Goal: Task Accomplishment & Management: Complete application form

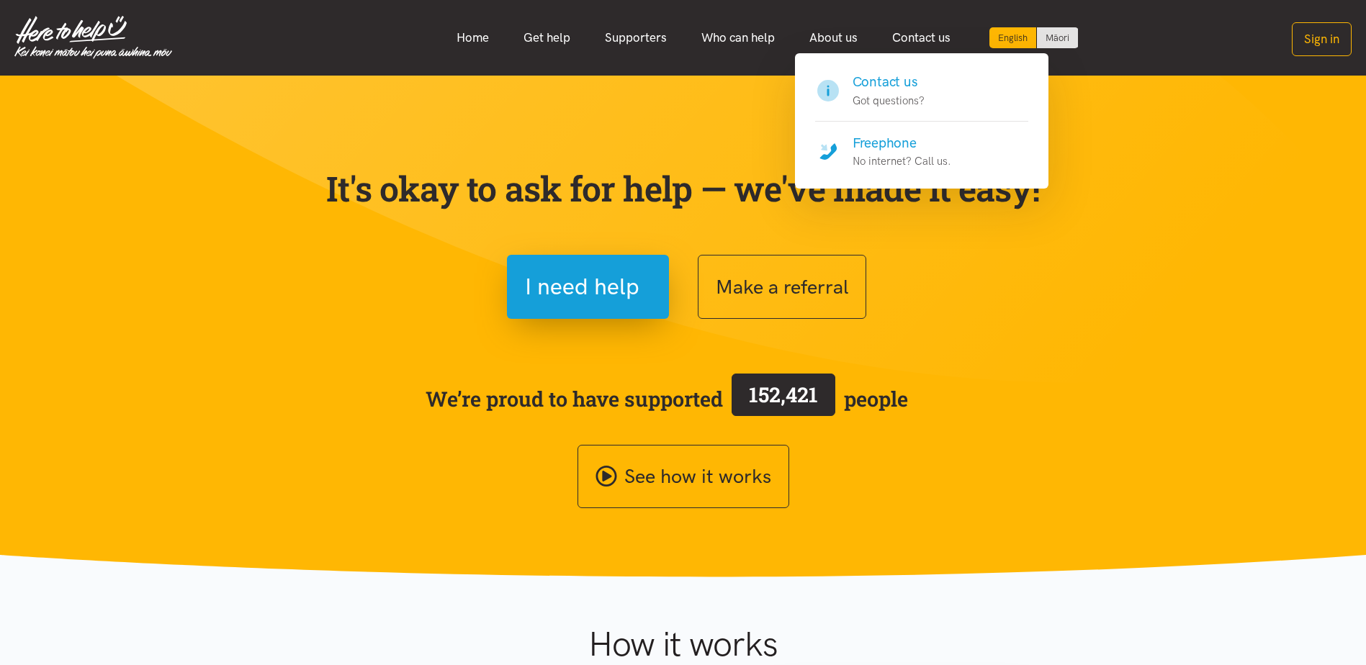
click at [893, 80] on h4 "Contact us" at bounding box center [889, 82] width 72 height 20
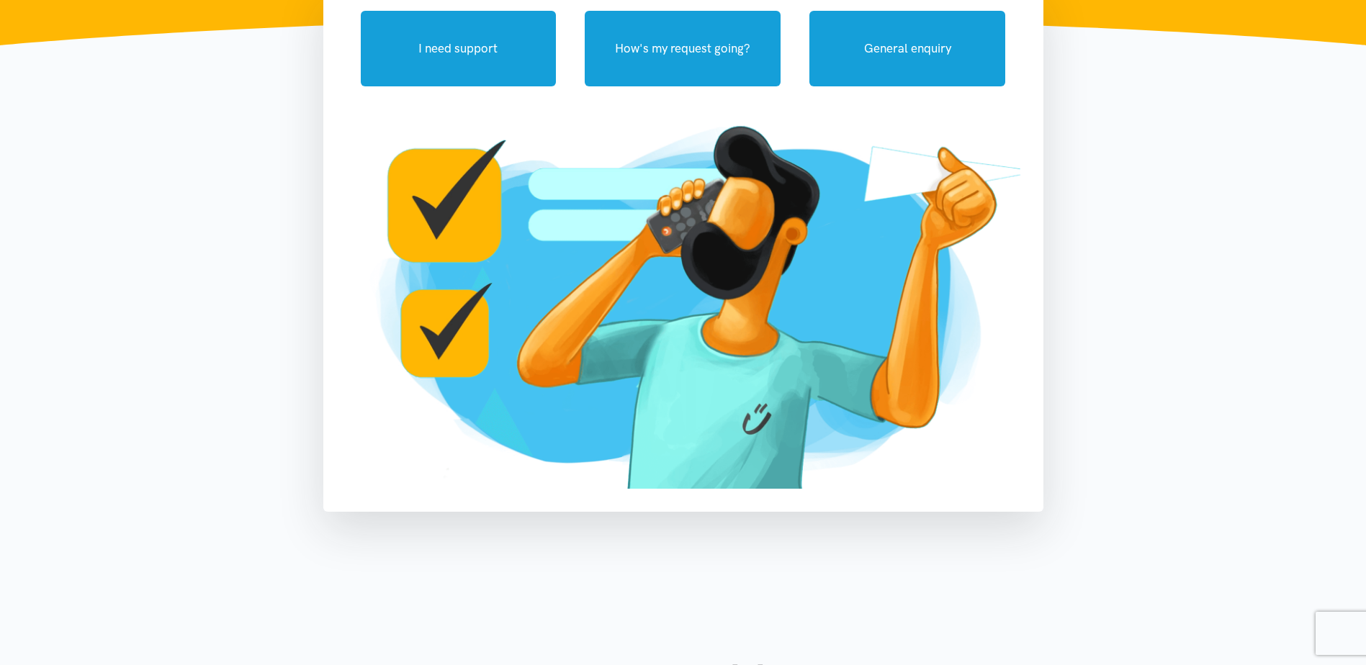
scroll to position [72, 0]
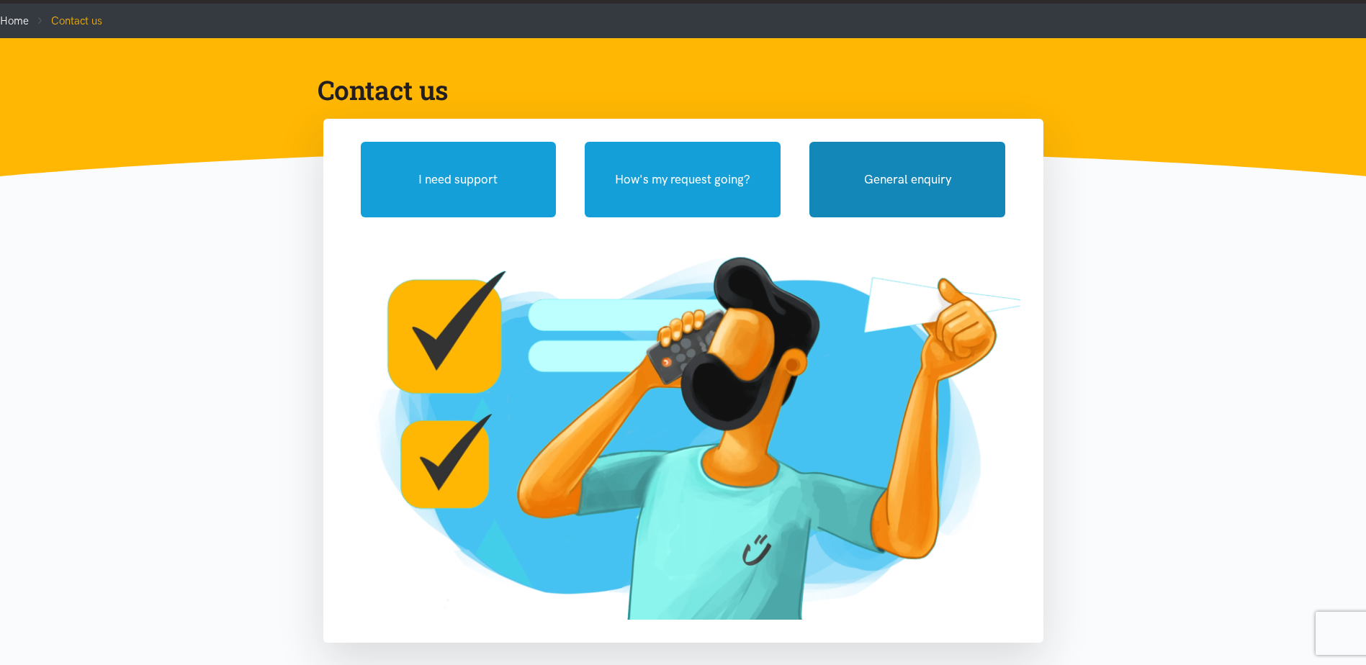
click at [910, 179] on button "General enquiry" at bounding box center [907, 180] width 196 height 76
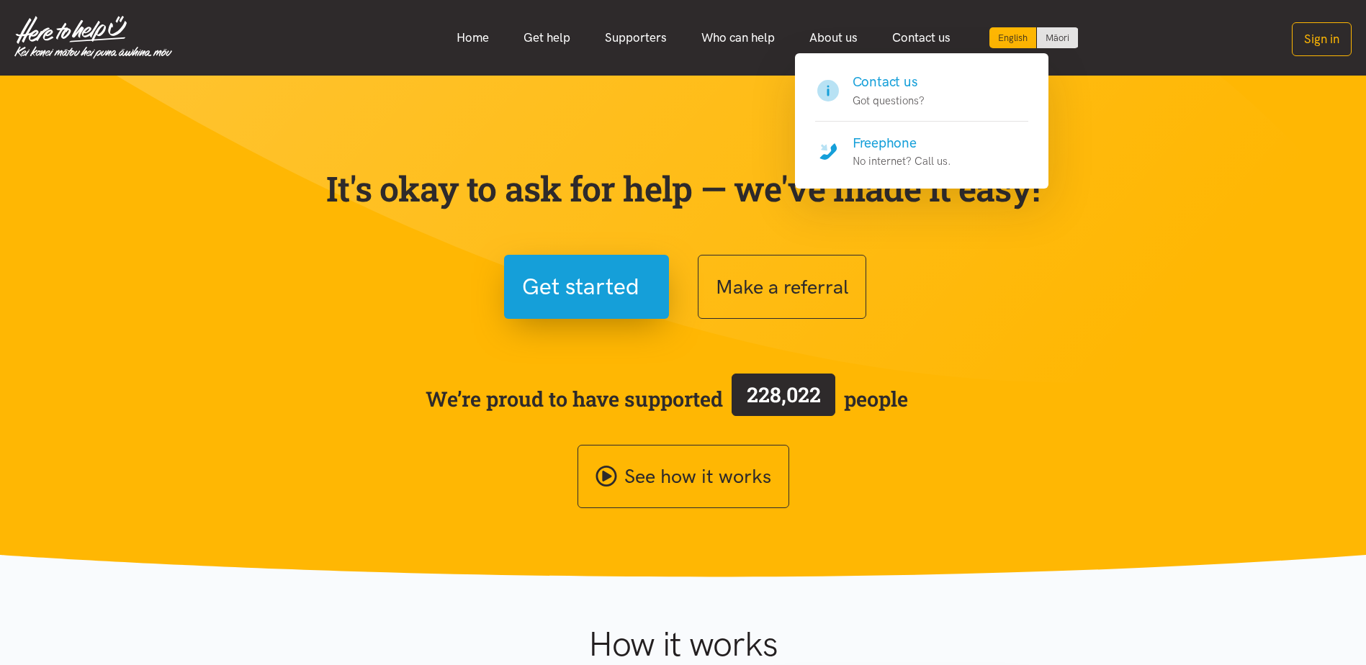
click at [887, 84] on h4 "Contact us" at bounding box center [889, 82] width 72 height 20
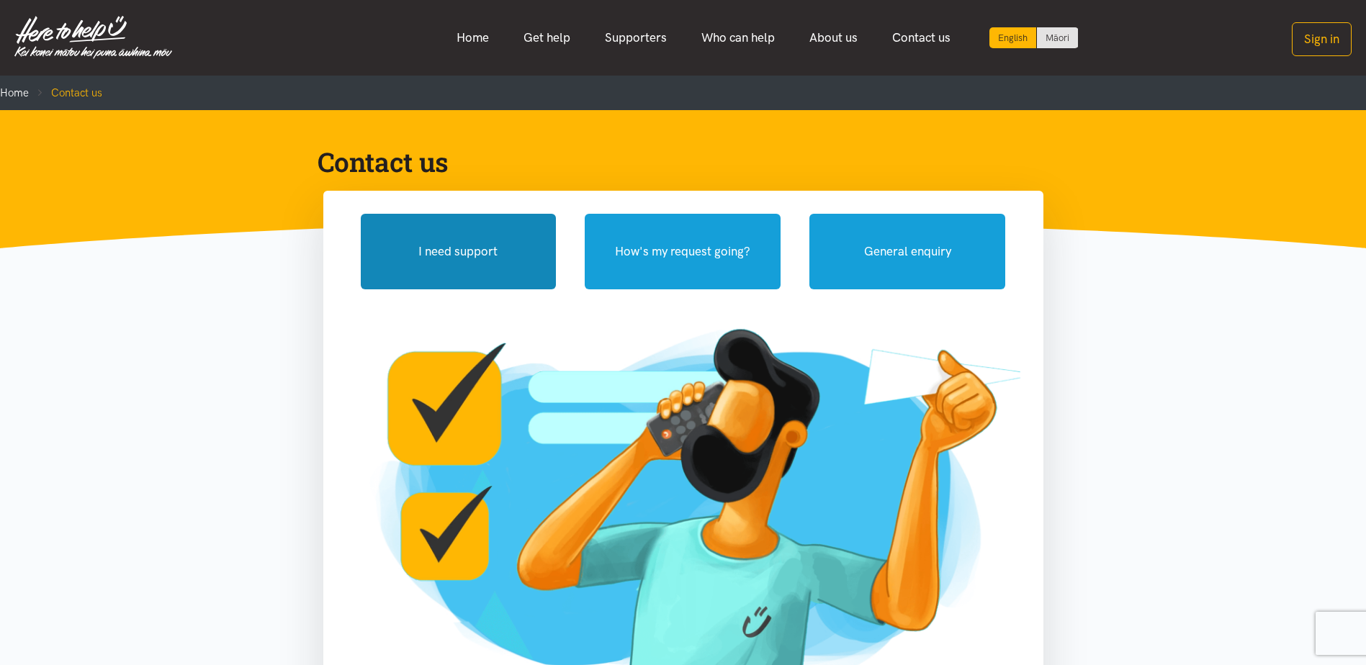
click at [476, 256] on button "I need support" at bounding box center [459, 252] width 196 height 76
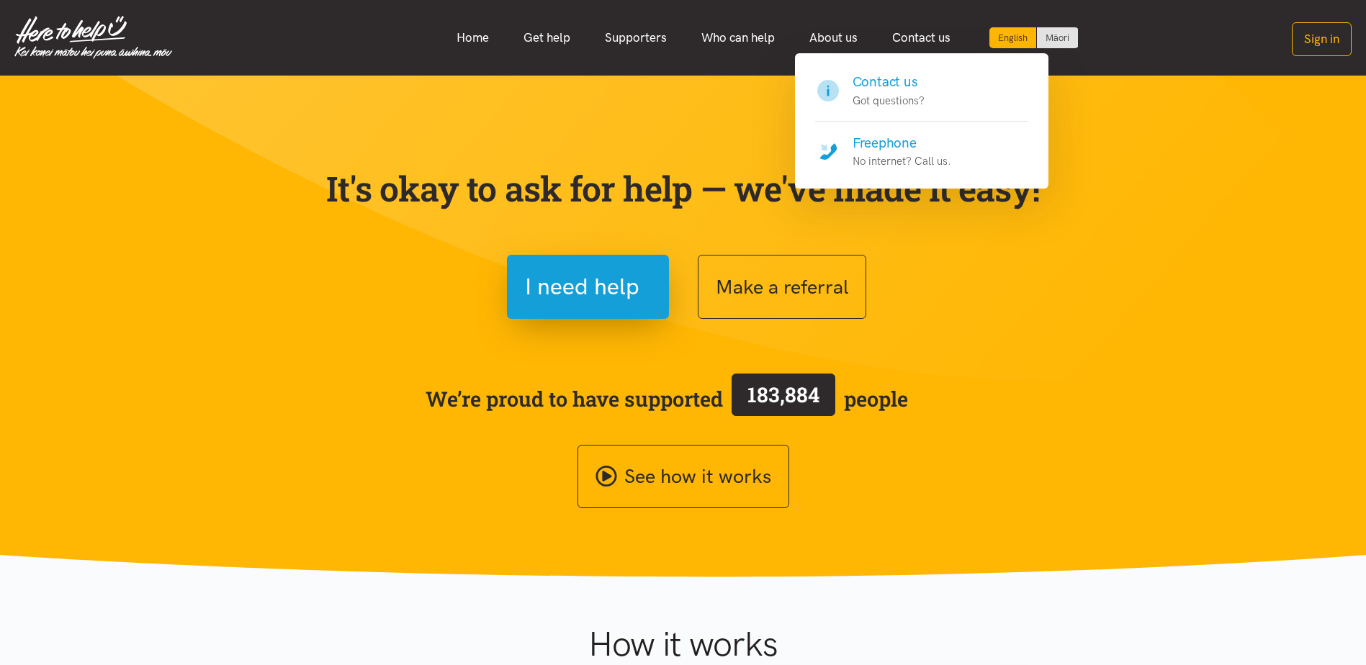
click at [890, 80] on h4 "Contact us" at bounding box center [889, 82] width 72 height 20
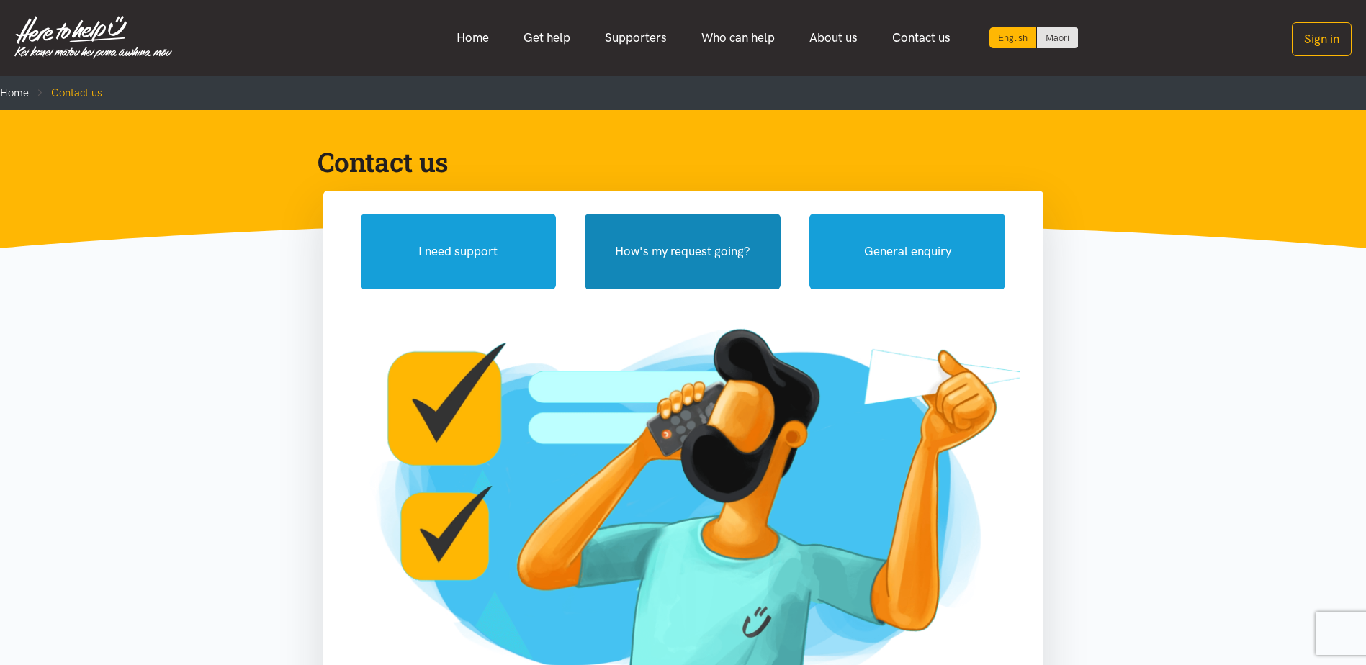
click at [731, 242] on button "How's my request going?" at bounding box center [683, 252] width 196 height 76
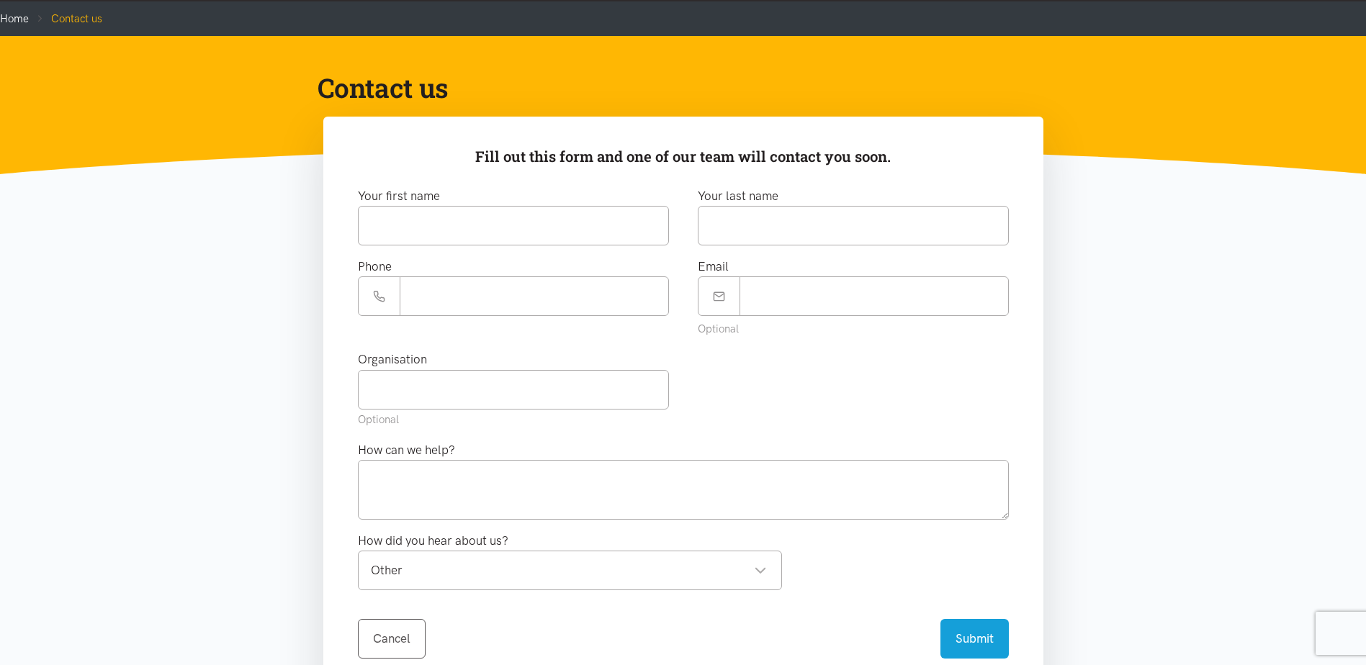
scroll to position [144, 0]
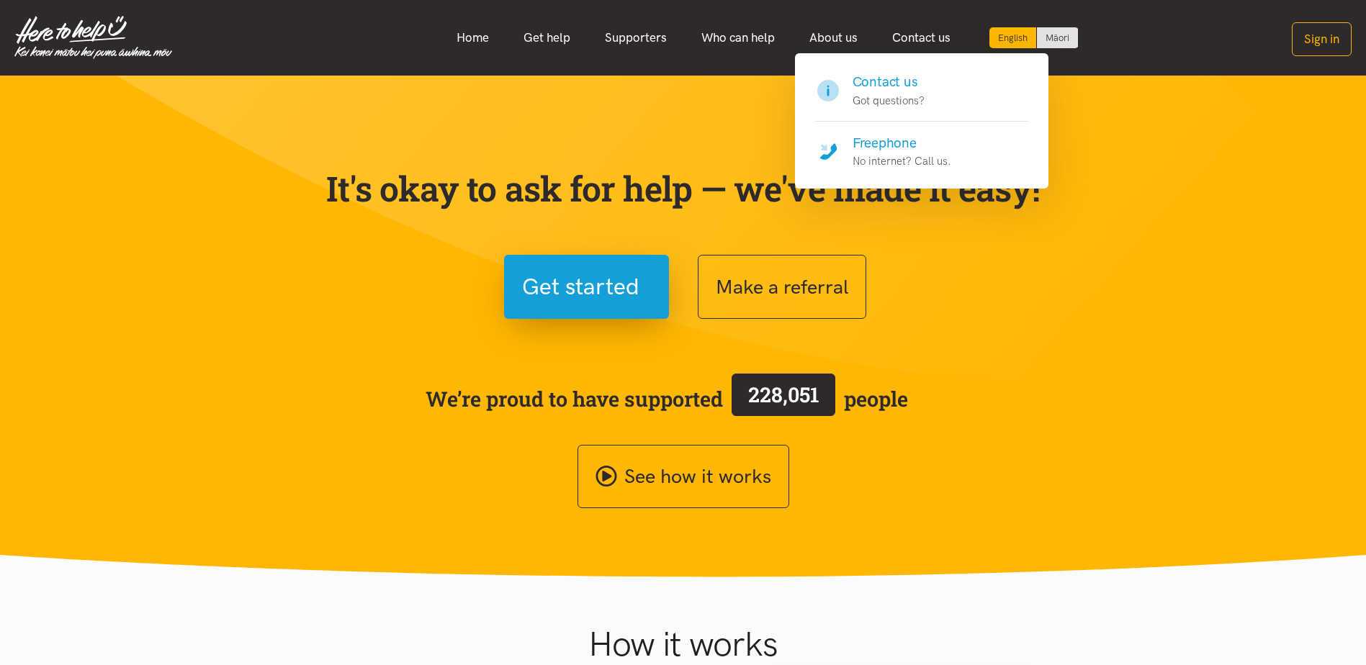
click at [886, 81] on h4 "Contact us" at bounding box center [889, 82] width 72 height 20
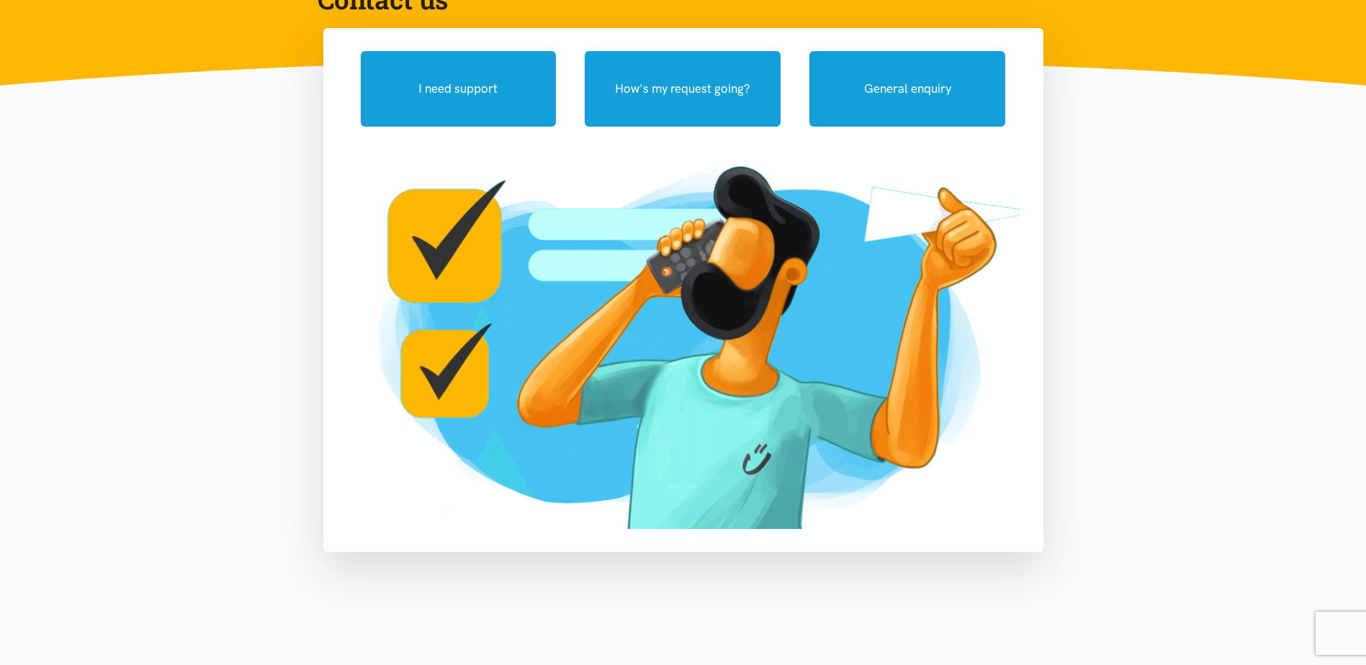
scroll to position [72, 0]
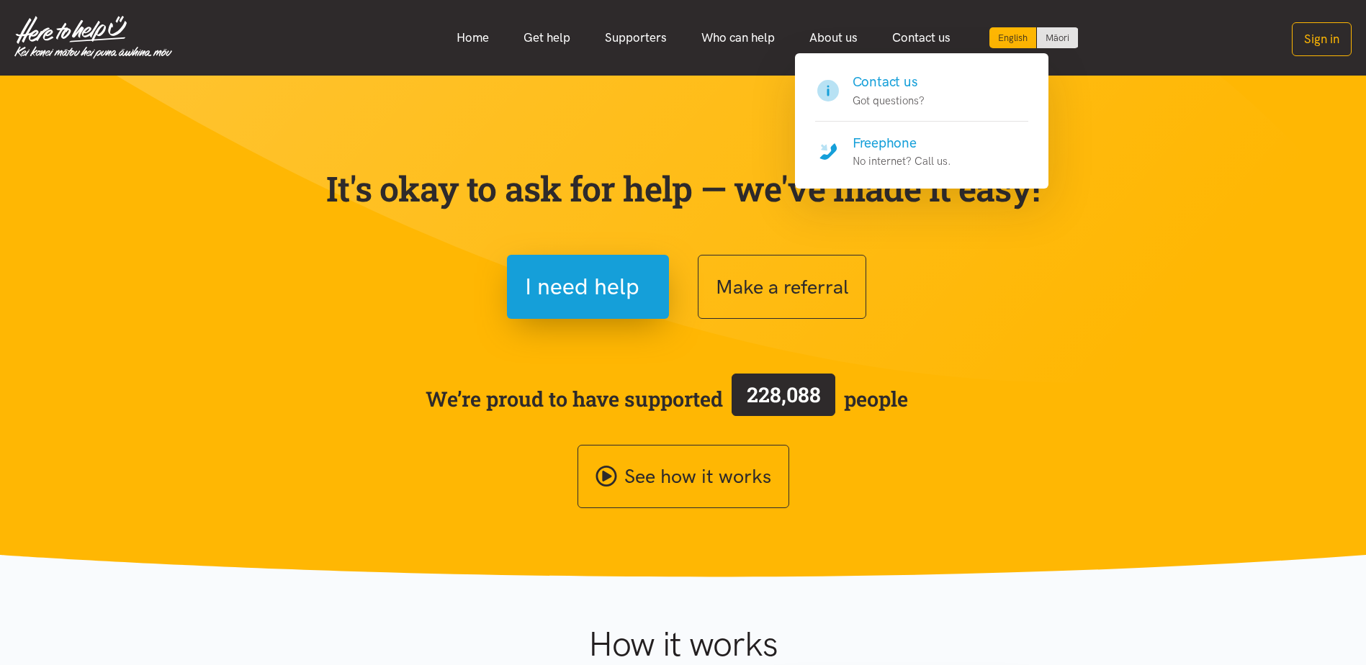
click at [891, 81] on h4 "Contact us" at bounding box center [889, 82] width 72 height 20
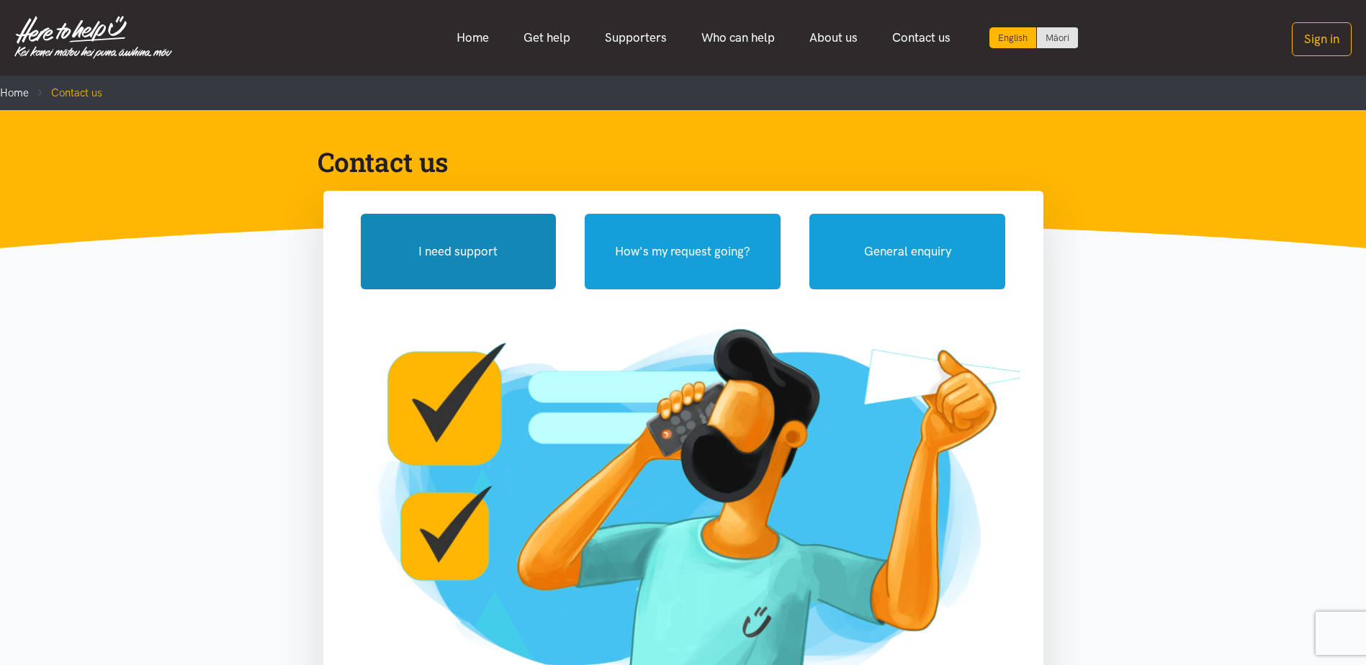
click at [439, 264] on button "I need support" at bounding box center [459, 252] width 196 height 76
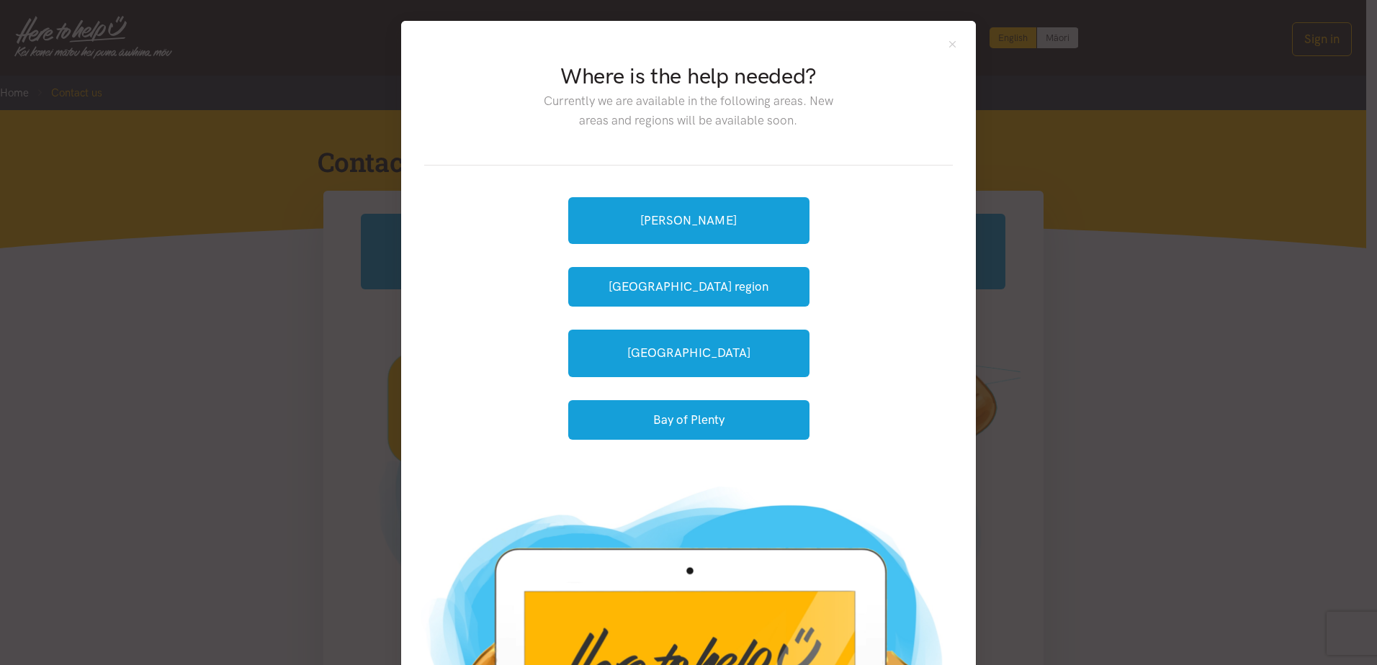
click at [1142, 90] on div "Where is the help needed? Currently we are available in the following areas. Ne…" at bounding box center [688, 332] width 1377 height 665
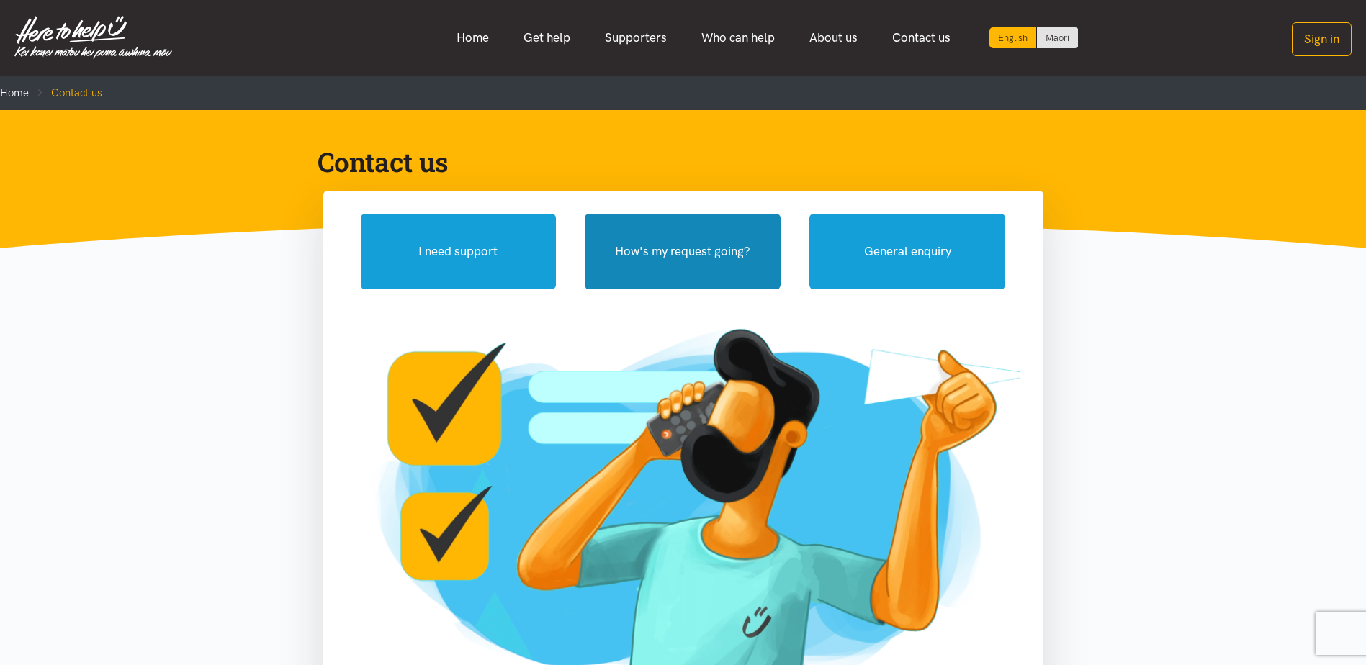
click at [696, 253] on button "How's my request going?" at bounding box center [683, 252] width 196 height 76
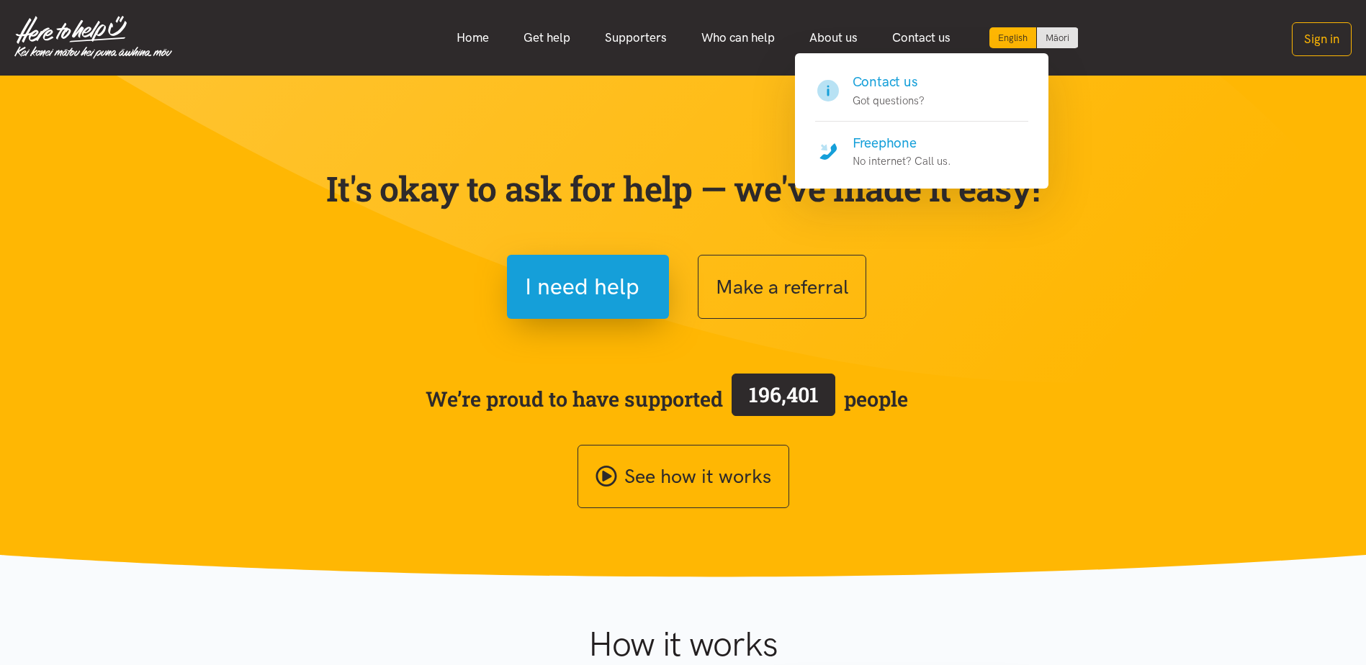
click at [910, 79] on h4 "Contact us" at bounding box center [889, 82] width 72 height 20
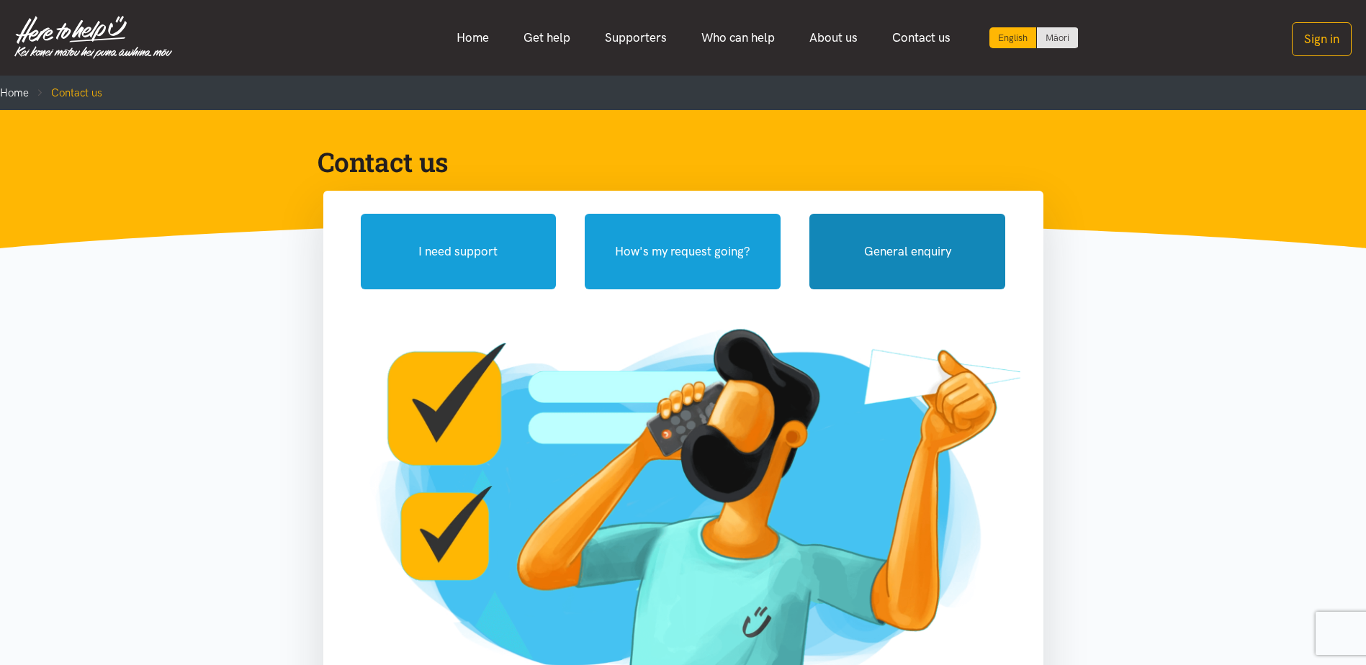
click at [929, 258] on button "General enquiry" at bounding box center [907, 252] width 196 height 76
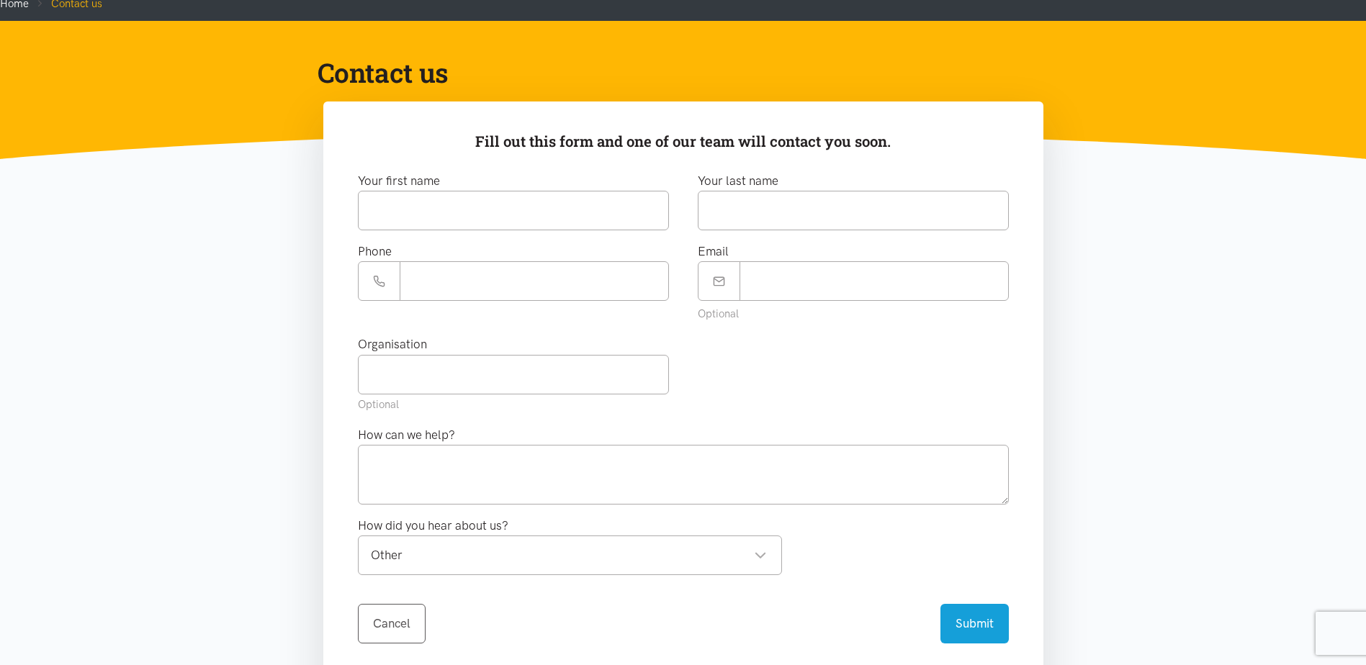
scroll to position [72, 0]
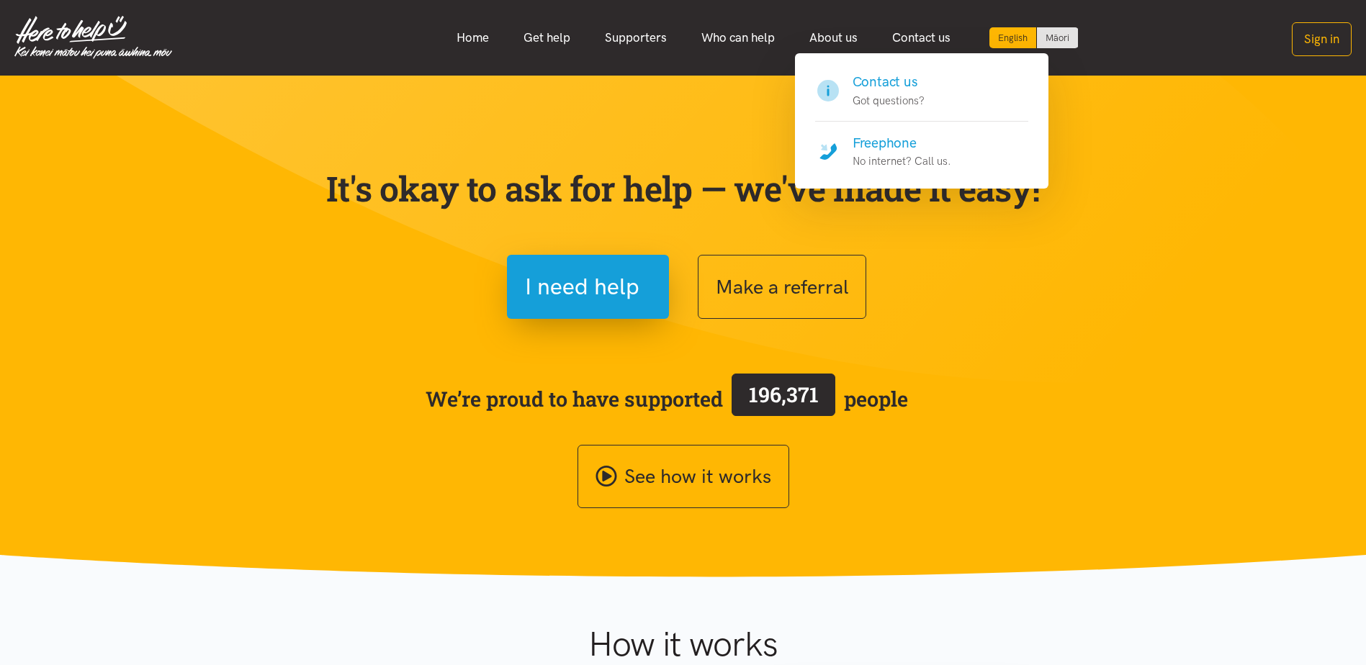
click at [877, 82] on h4 "Contact us" at bounding box center [889, 82] width 72 height 20
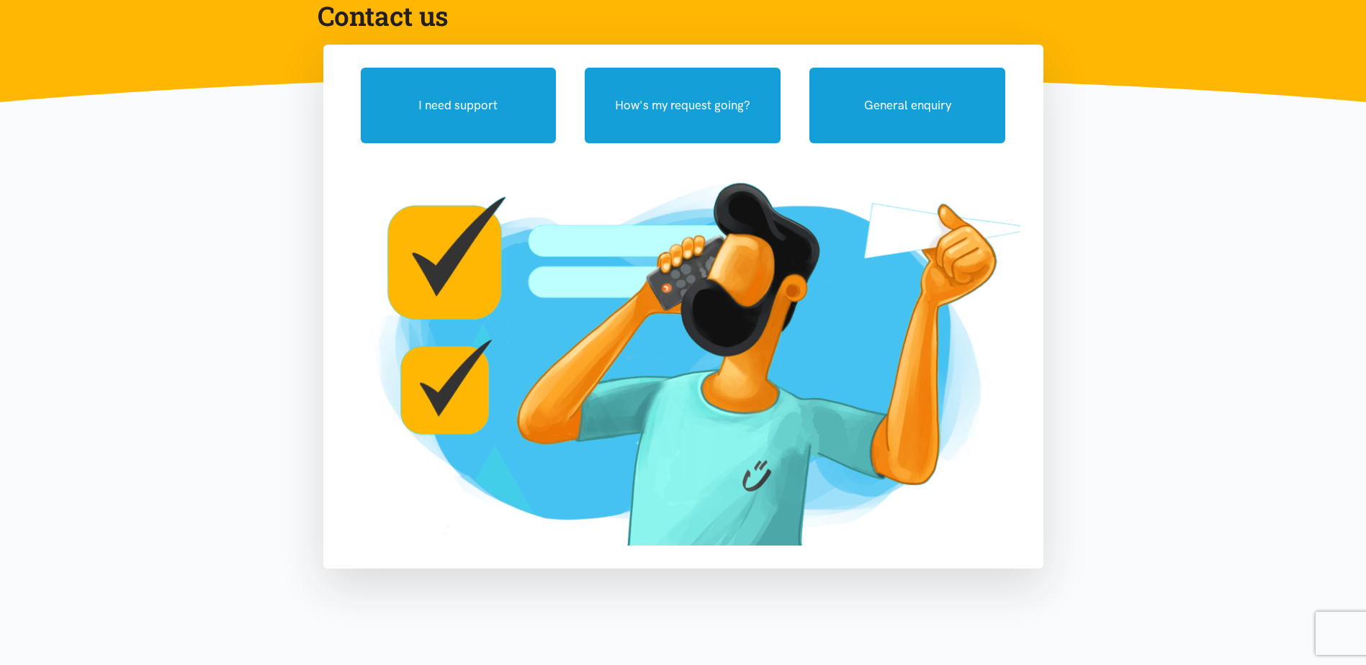
scroll to position [144, 0]
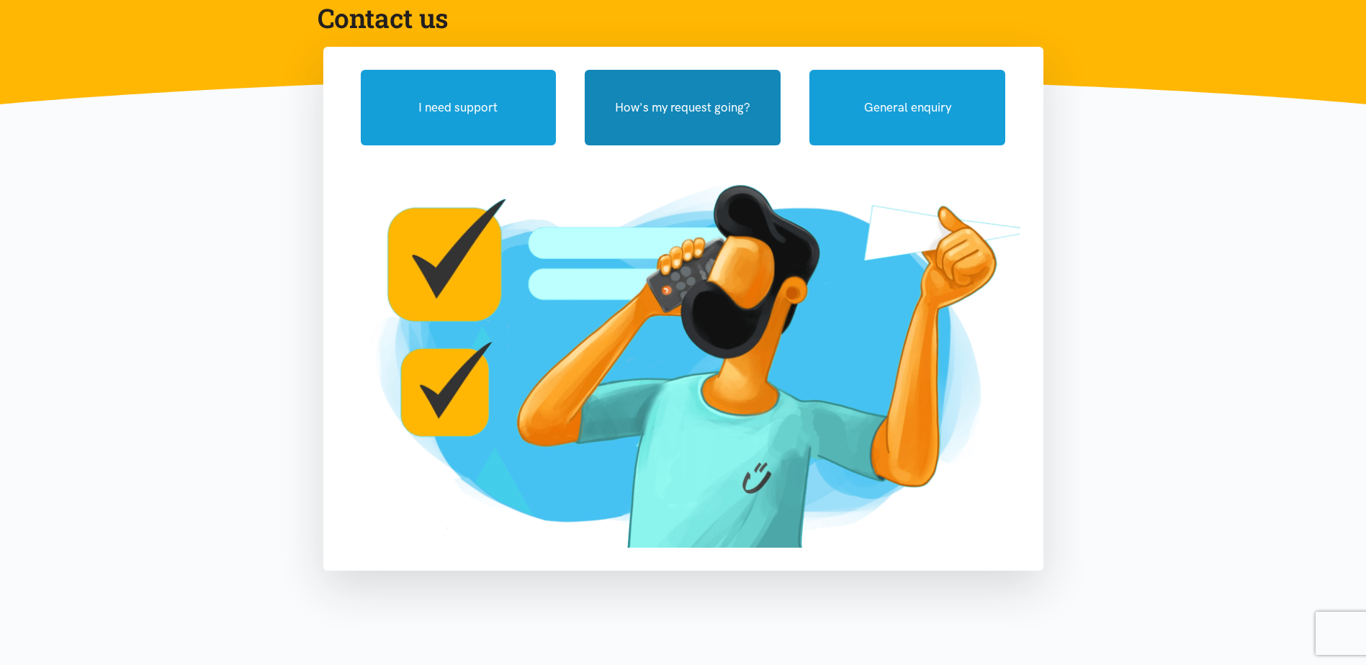
click at [658, 117] on button "How's my request going?" at bounding box center [683, 108] width 196 height 76
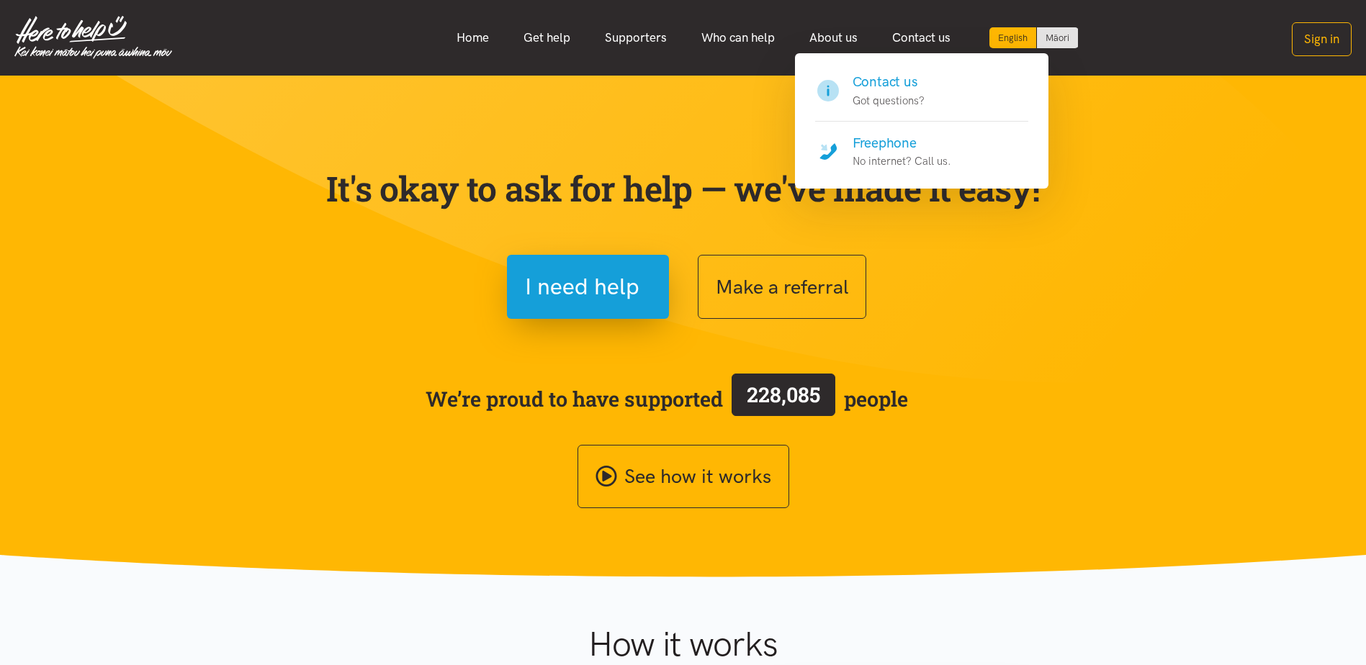
click at [890, 81] on h4 "Contact us" at bounding box center [889, 82] width 72 height 20
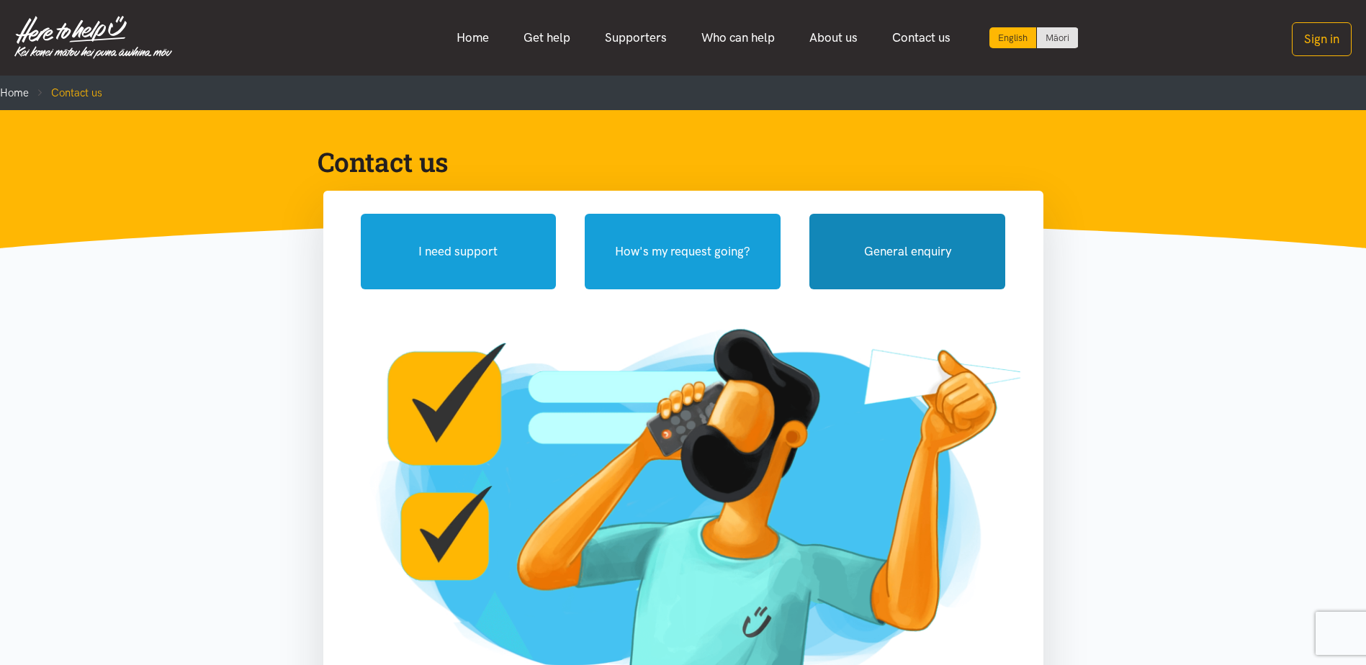
click at [923, 236] on button "General enquiry" at bounding box center [907, 252] width 196 height 76
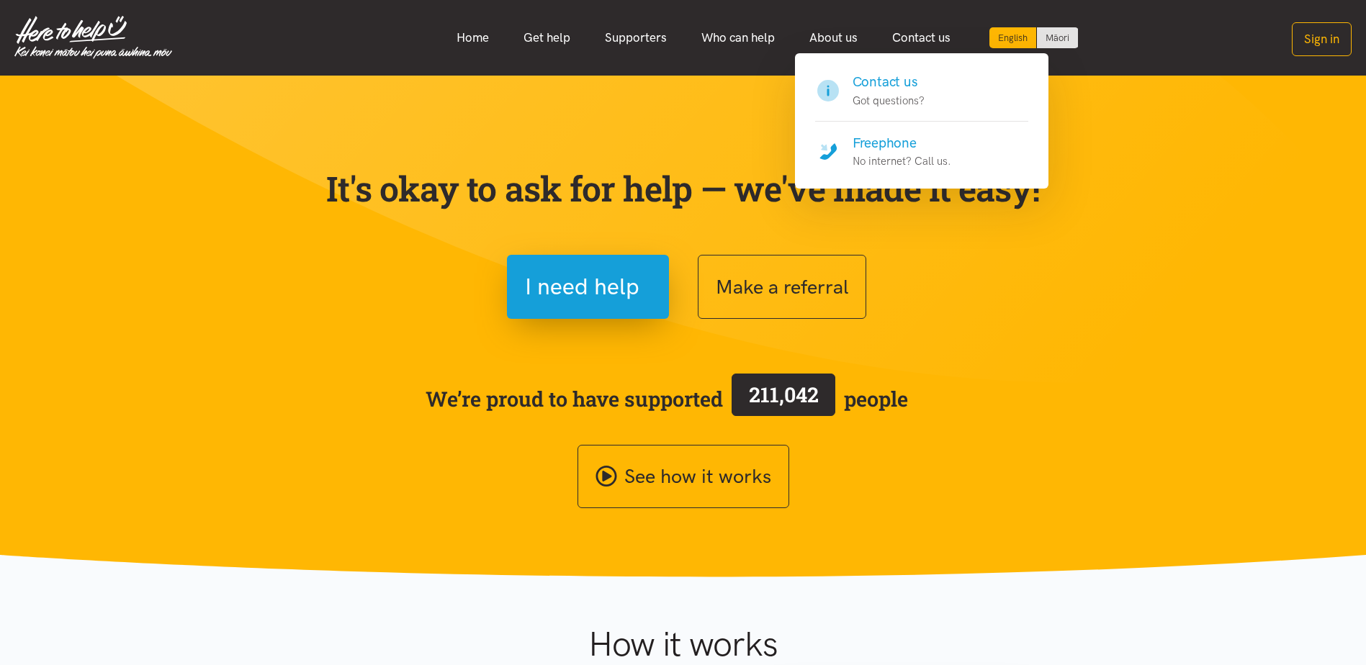
click at [899, 75] on h4 "Contact us" at bounding box center [889, 82] width 72 height 20
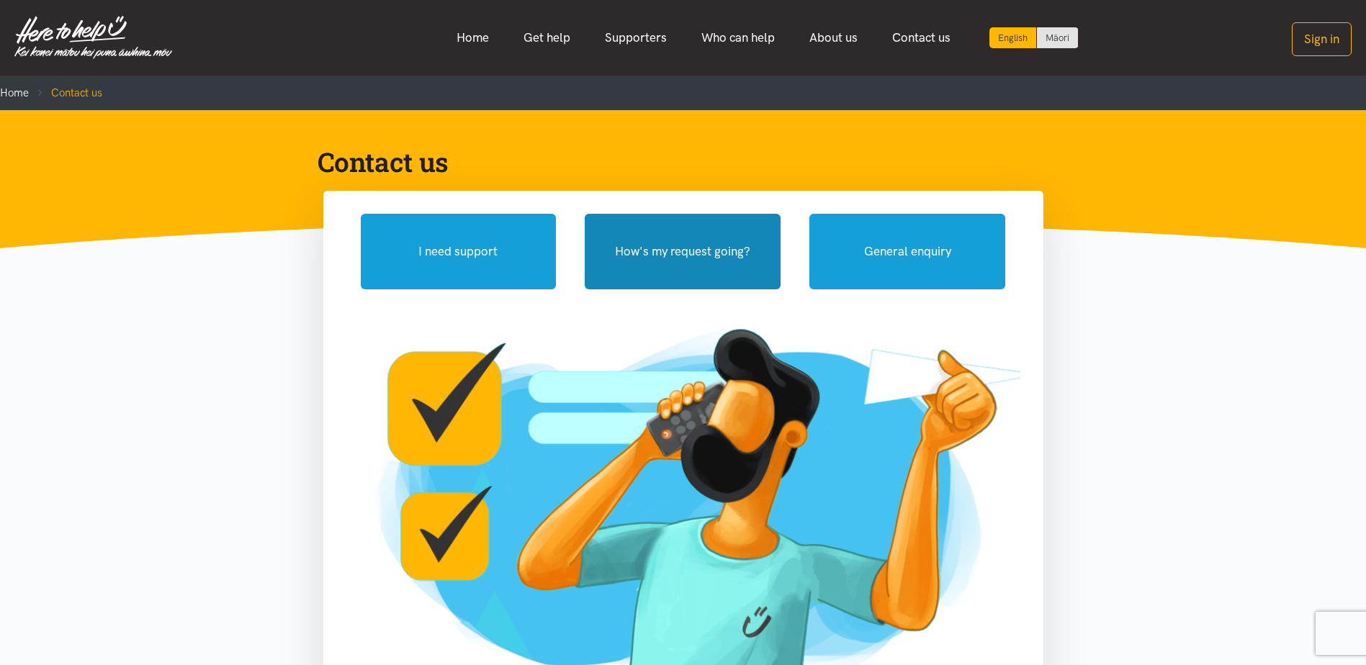
click at [701, 250] on button "How's my request going?" at bounding box center [683, 252] width 196 height 76
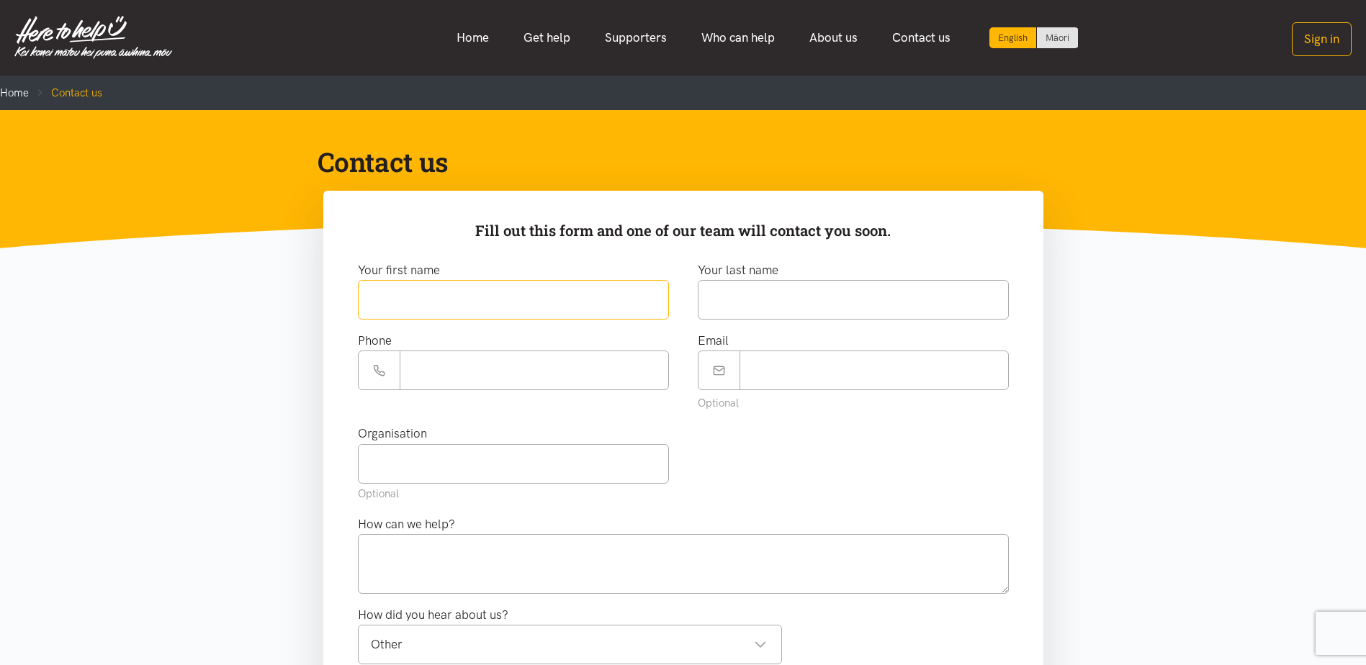
click at [521, 309] on input "text" at bounding box center [513, 300] width 311 height 40
type input "*******"
type input "******"
type input "**********"
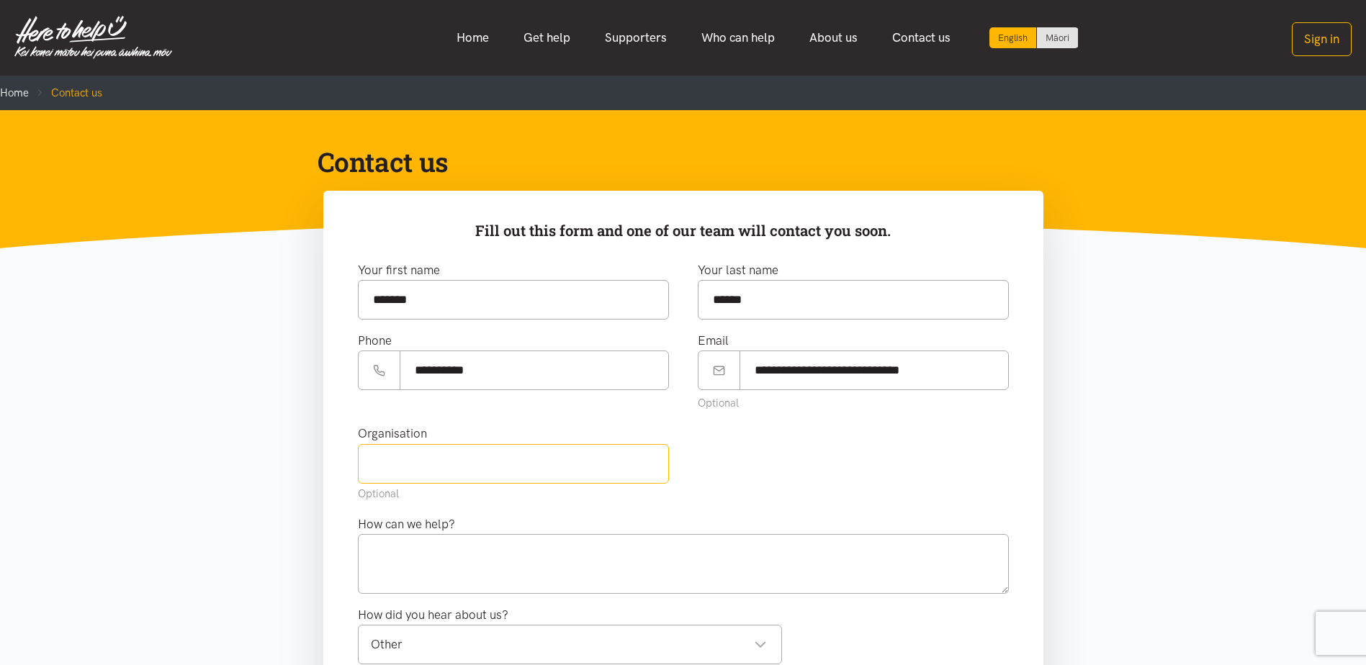
type input "Here to help u"
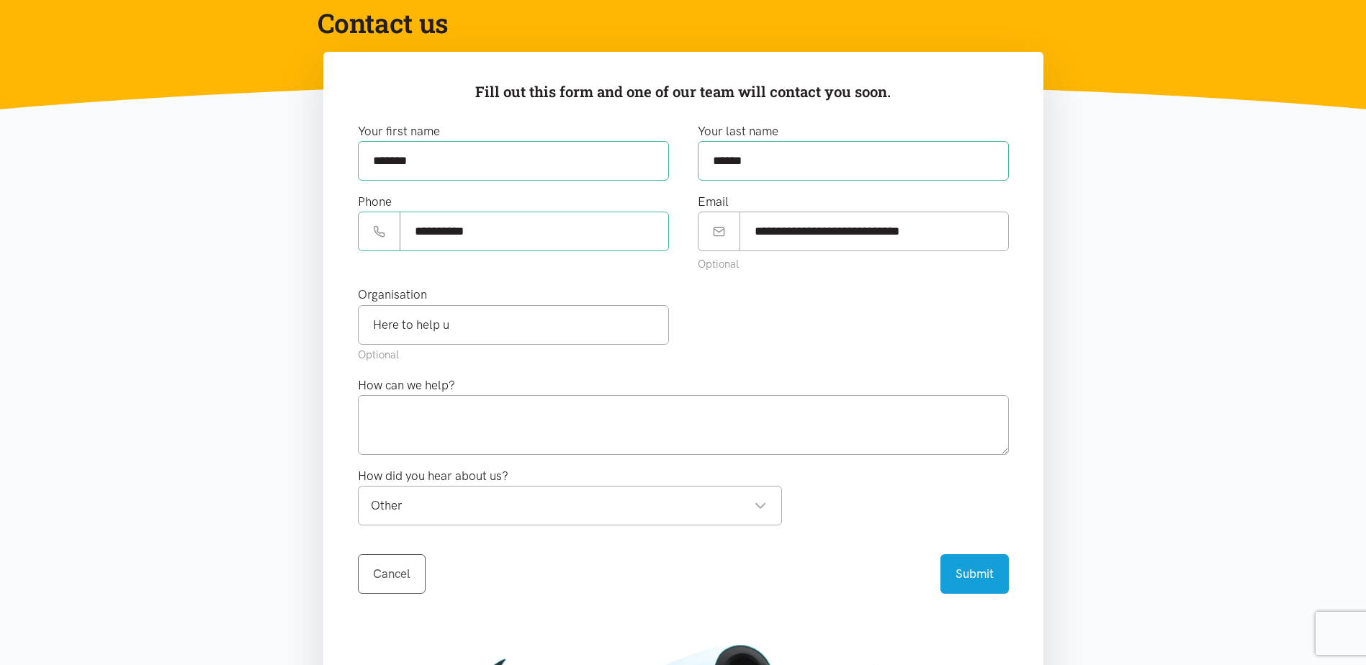
scroll to position [144, 0]
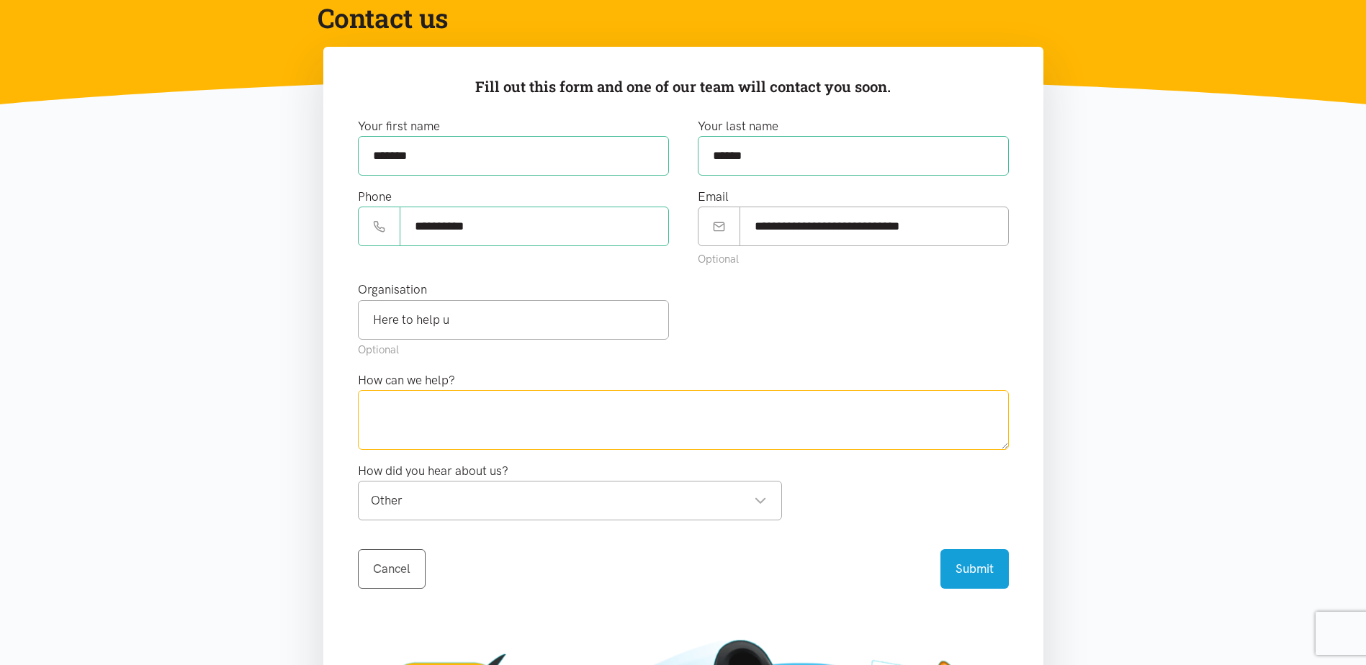
click at [456, 422] on textarea at bounding box center [683, 419] width 651 height 59
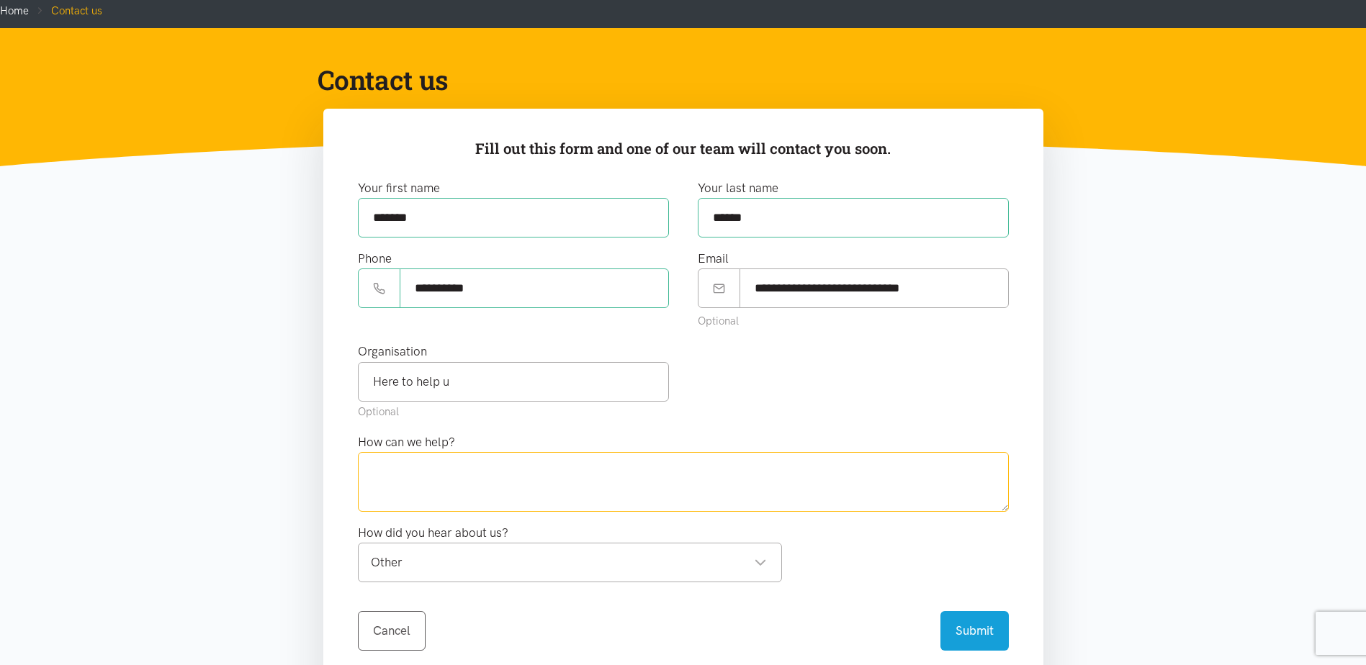
scroll to position [0, 0]
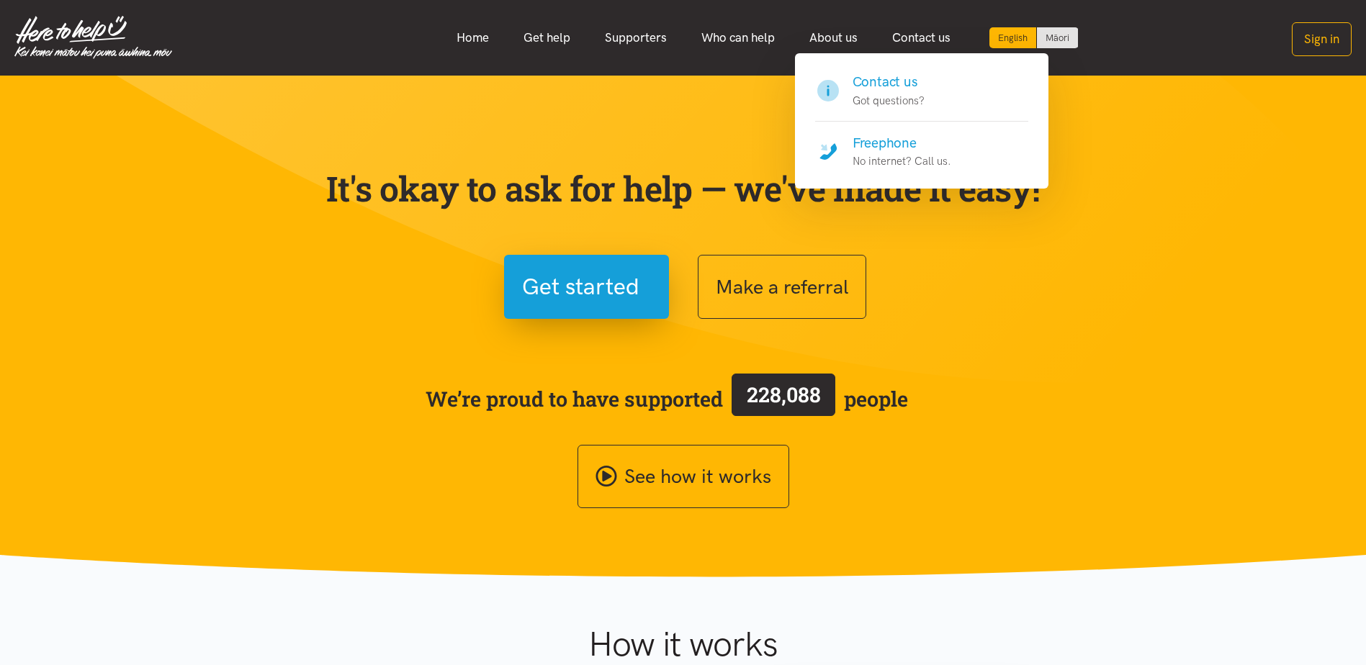
click at [897, 79] on h4 "Contact us" at bounding box center [889, 82] width 72 height 20
click at [902, 86] on h4 "Contact us" at bounding box center [889, 82] width 72 height 20
